Goal: Task Accomplishment & Management: Use online tool/utility

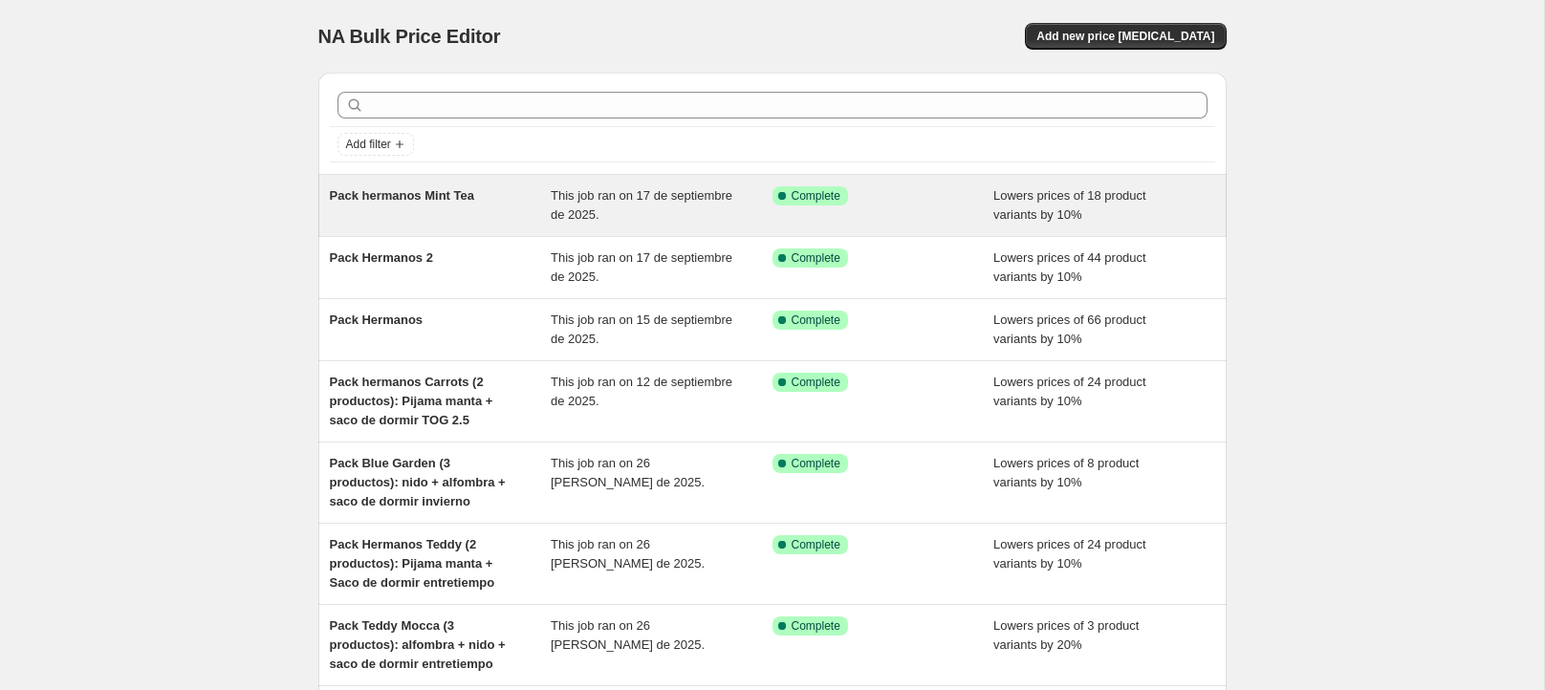
click at [392, 192] on span "Pack hermanos Mint Tea" at bounding box center [402, 195] width 144 height 14
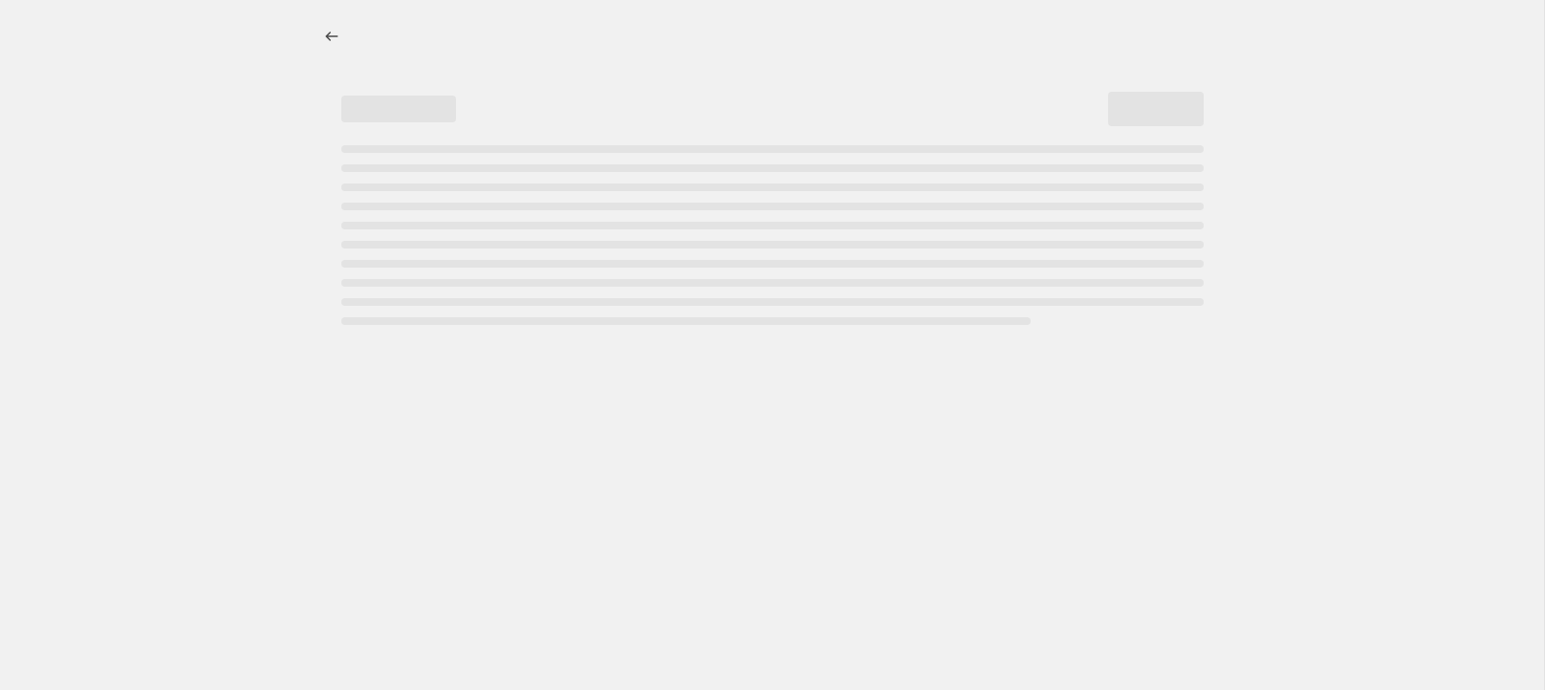
select select "percentage"
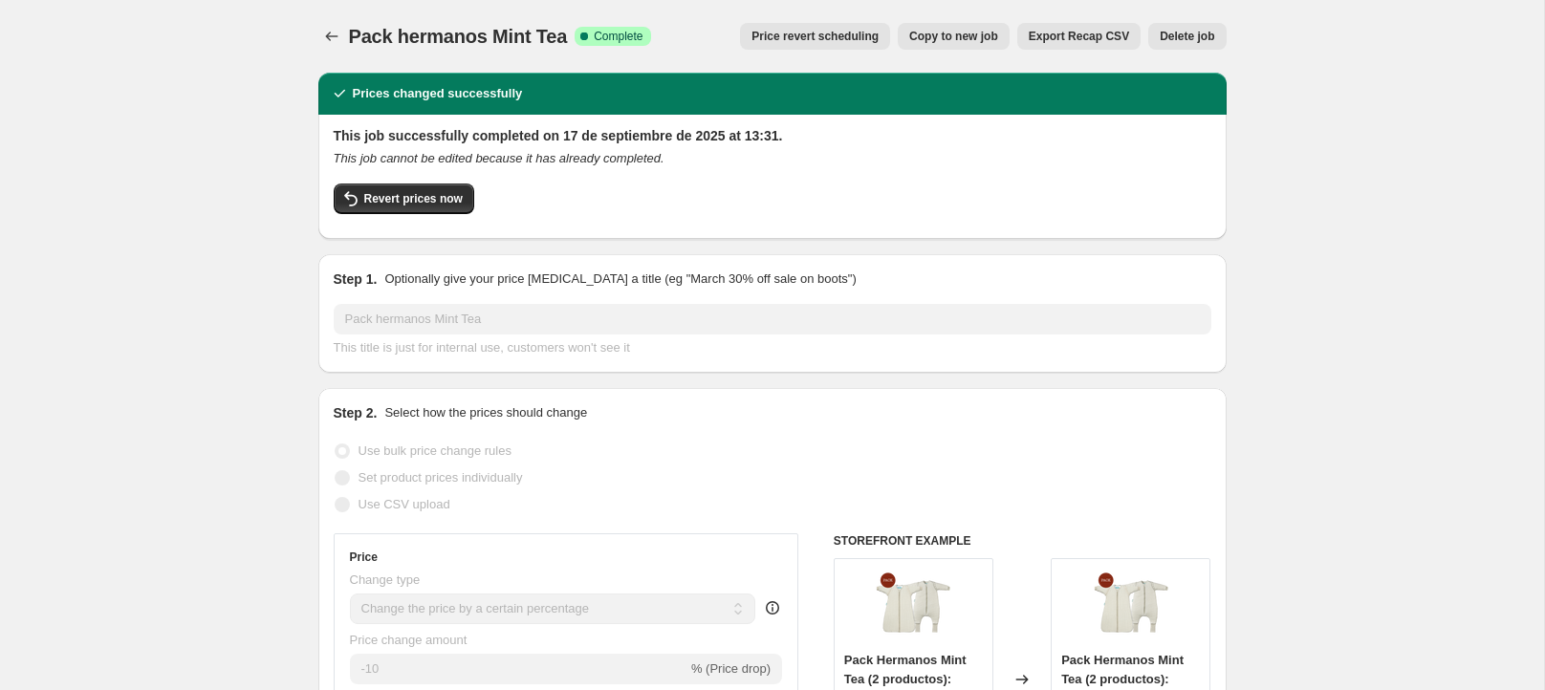
click at [967, 33] on span "Copy to new job" at bounding box center [953, 36] width 89 height 15
select select "percentage"
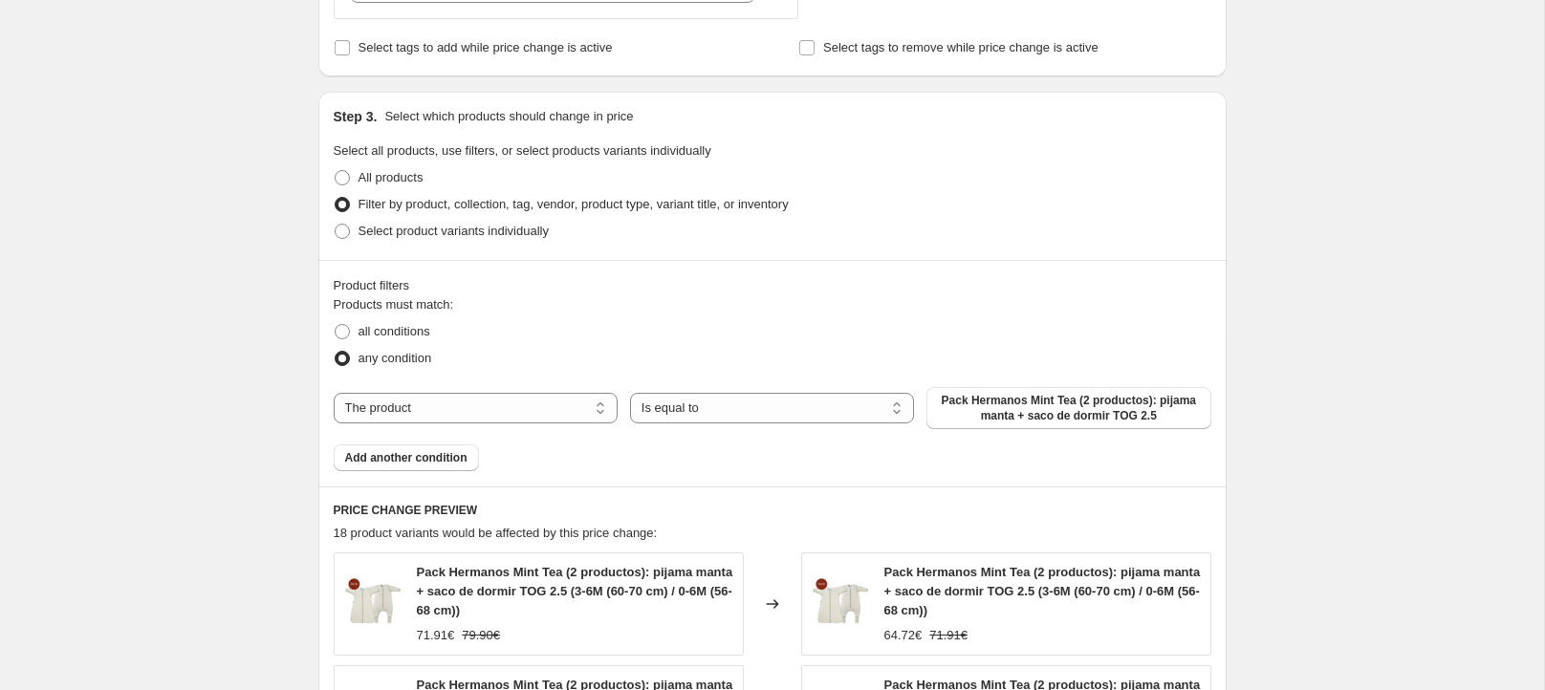
scroll to position [804, 0]
click at [402, 454] on span "Add another condition" at bounding box center [406, 454] width 122 height 15
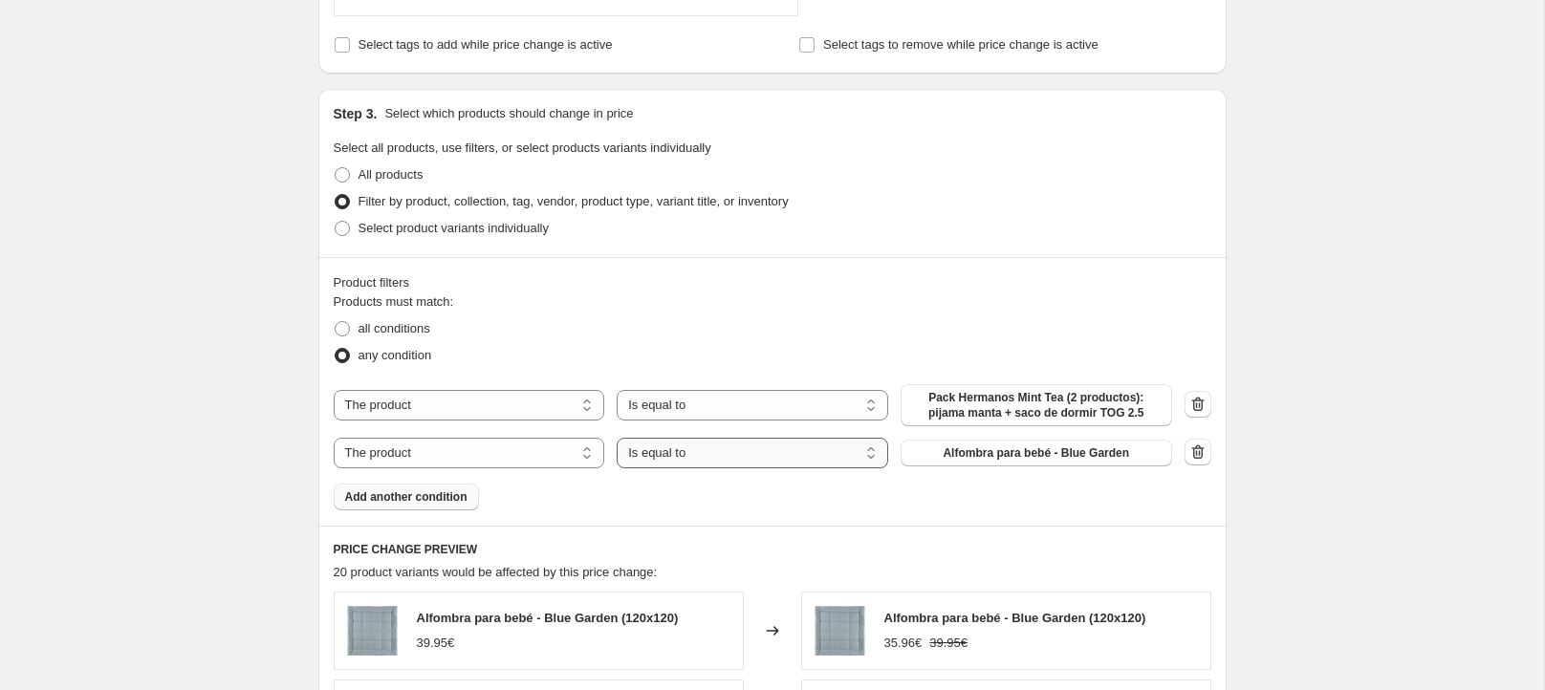
click at [731, 454] on select "Is equal to Is not equal to" at bounding box center [753, 453] width 272 height 31
click at [617, 438] on select "Is equal to Is not equal to" at bounding box center [753, 453] width 272 height 31
click at [731, 453] on select "Is equal to Is not equal to" at bounding box center [753, 453] width 272 height 31
click at [617, 438] on select "Is equal to Is not equal to" at bounding box center [753, 453] width 272 height 31
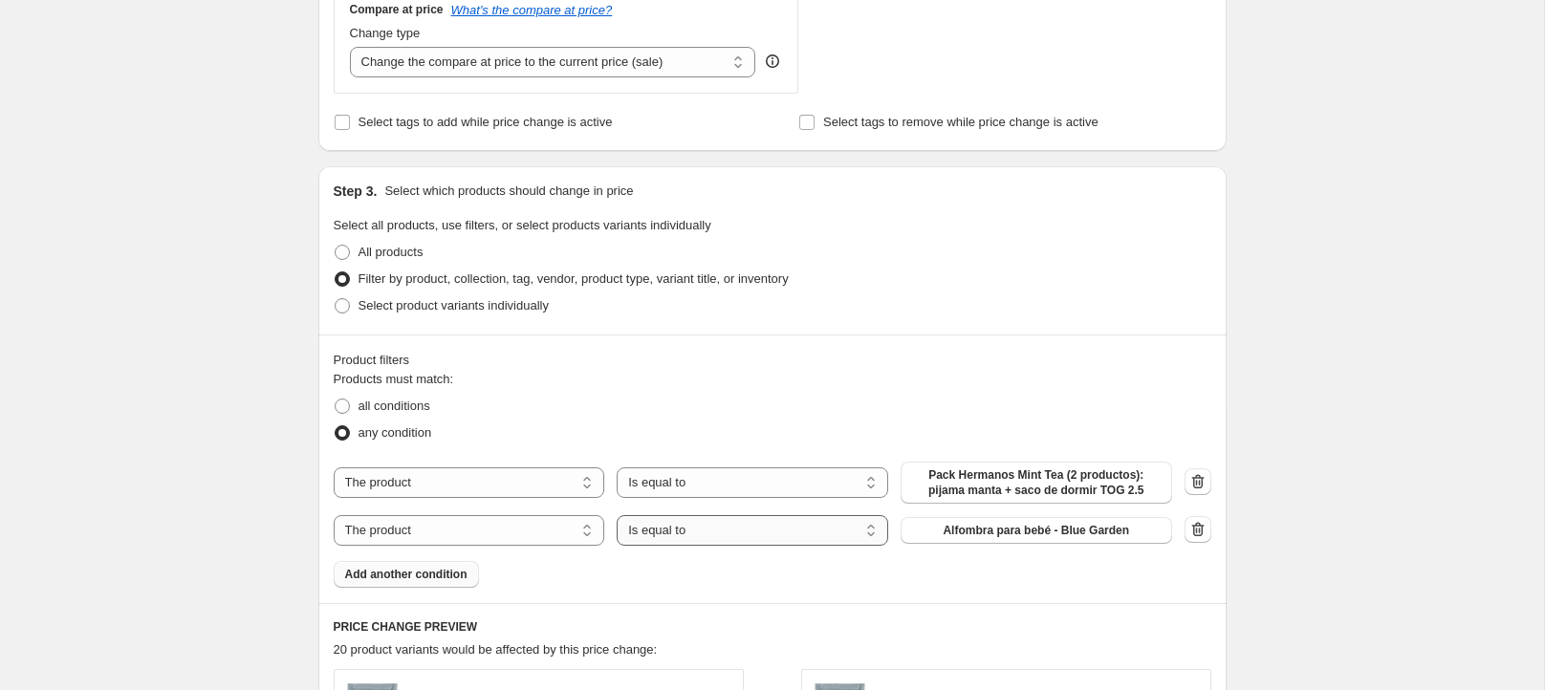
scroll to position [0, 0]
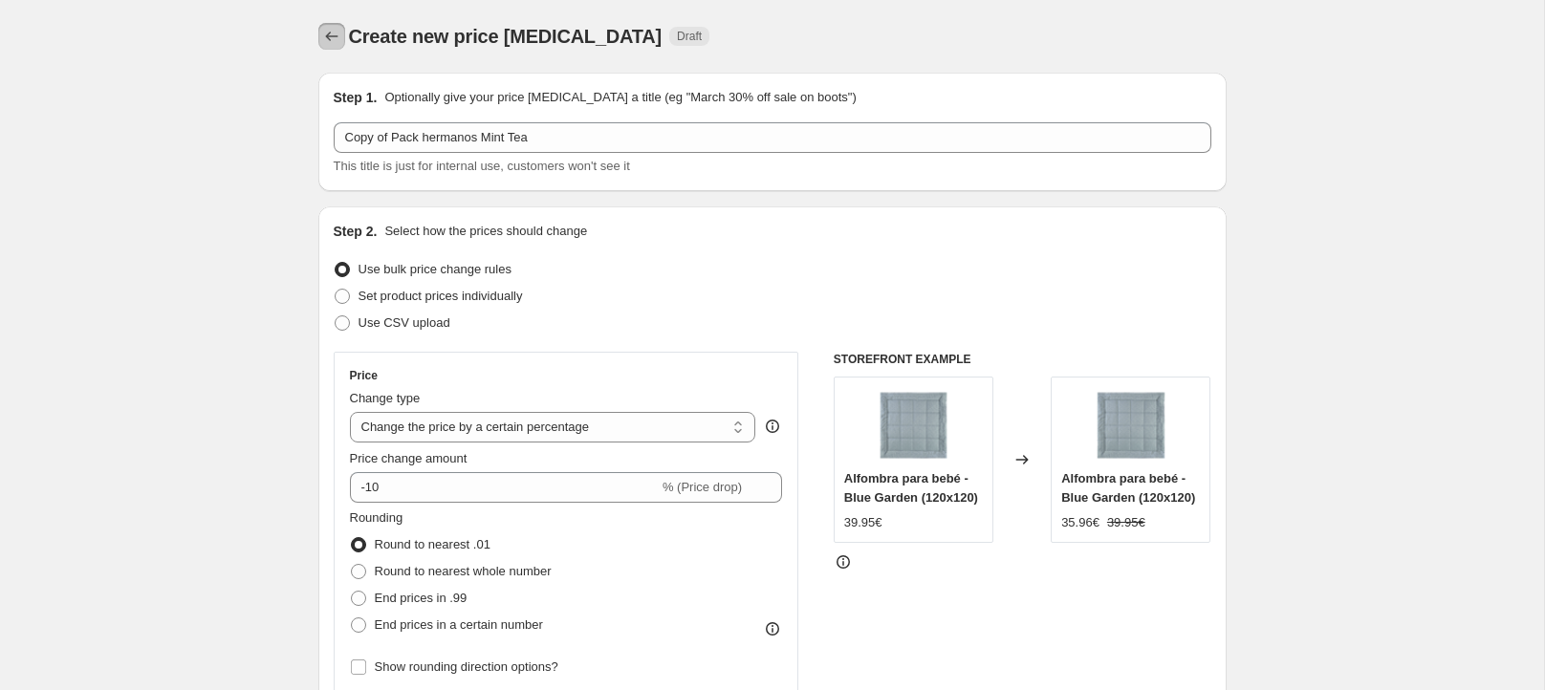
click at [331, 37] on icon "Price change jobs" at bounding box center [331, 37] width 12 height 10
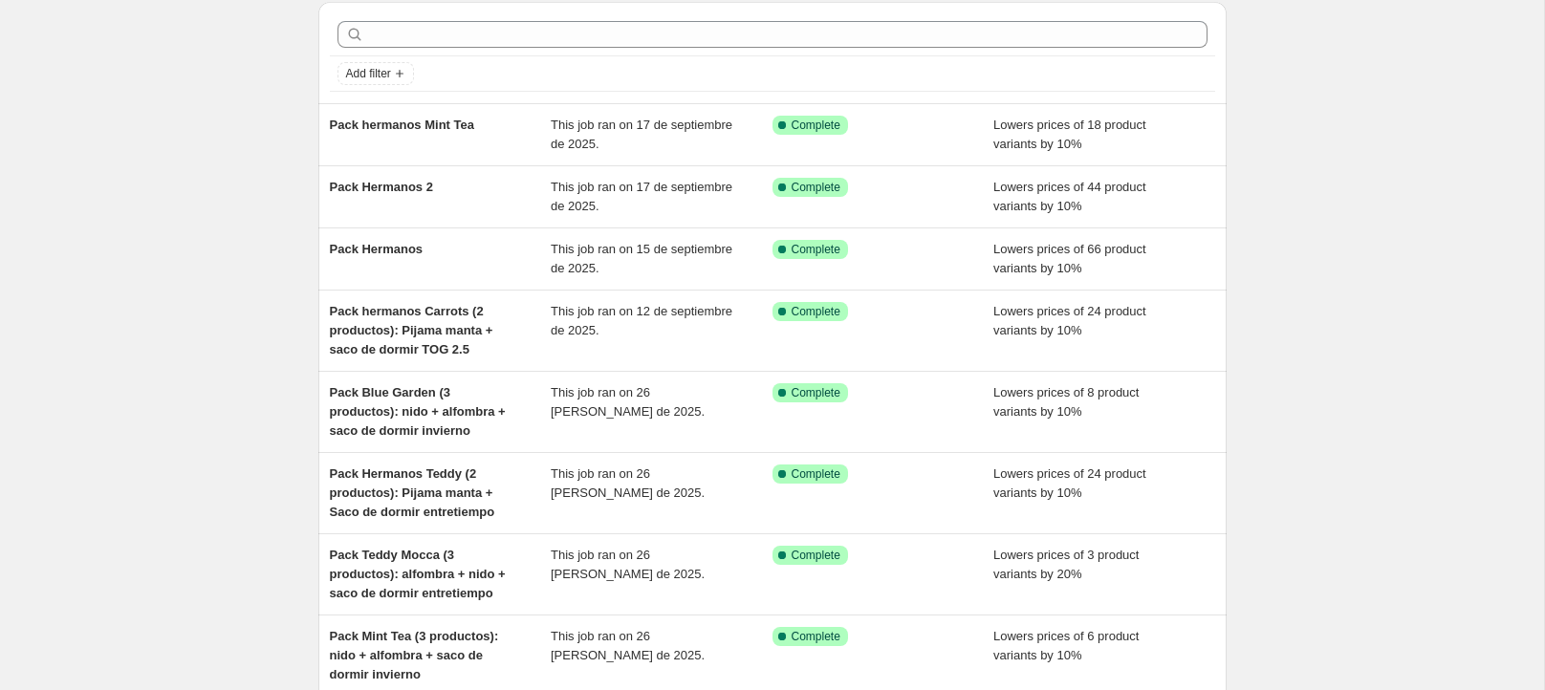
scroll to position [81, 0]
